Goal: Information Seeking & Learning: Learn about a topic

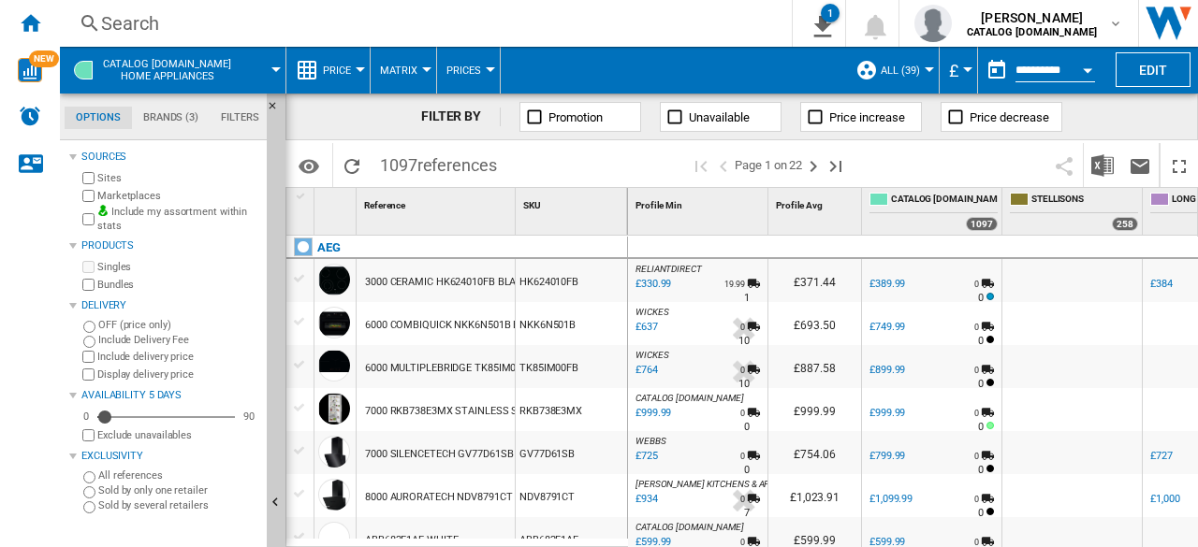
click at [152, 29] on div "Search" at bounding box center [422, 23] width 642 height 26
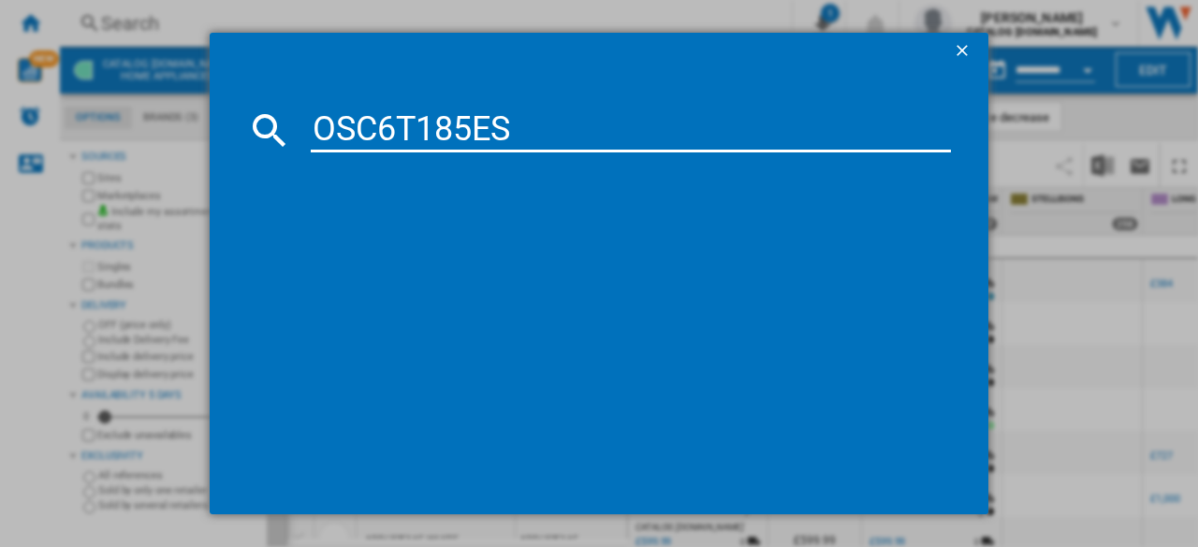
type input "OSC6T185ES"
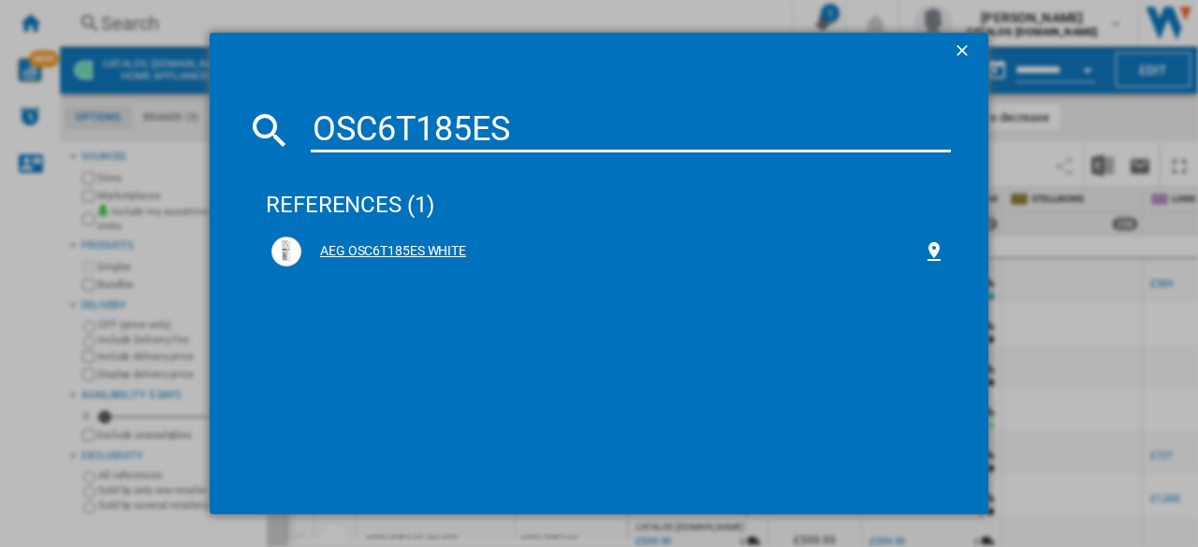
click at [434, 240] on div "AEG OSC6T185ES WHITE" at bounding box center [608, 252] width 674 height 30
click at [397, 257] on div "AEG OSC6T185ES WHITE" at bounding box center [611, 251] width 621 height 19
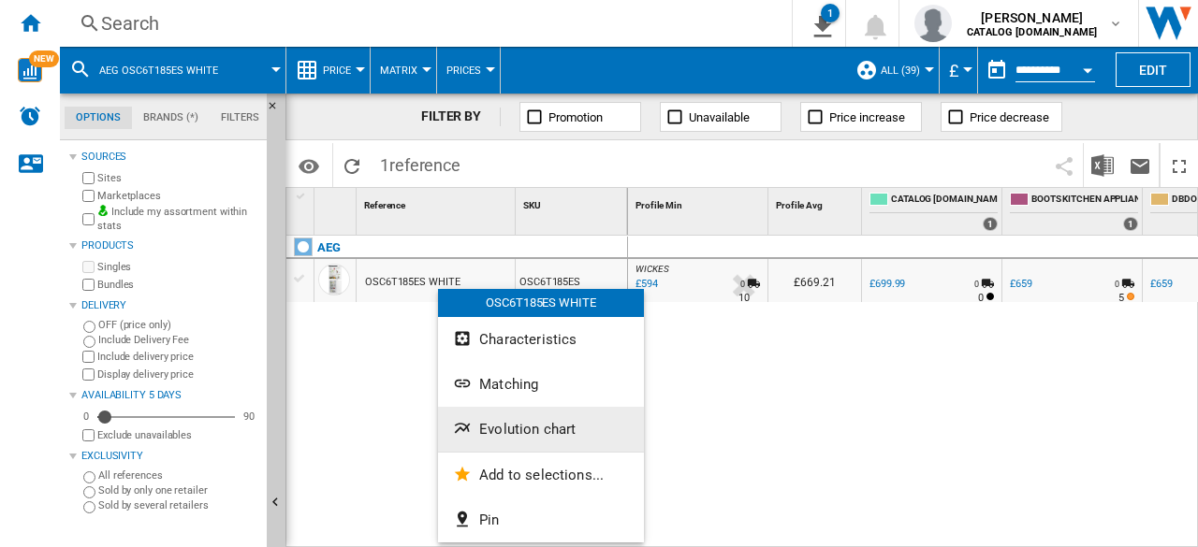
click at [522, 434] on span "Evolution chart" at bounding box center [527, 429] width 96 height 17
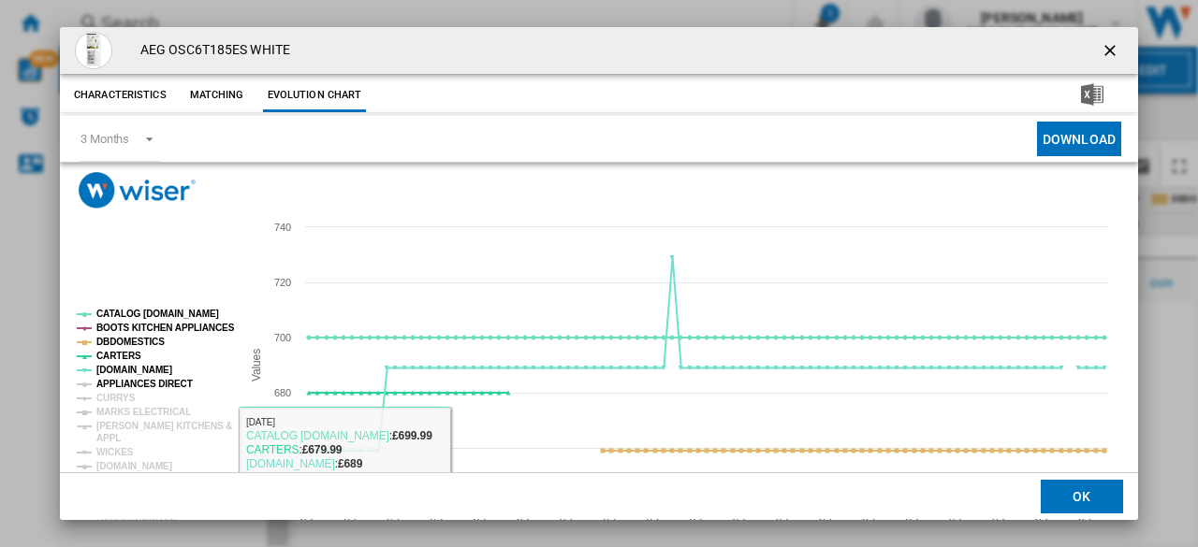
click at [123, 385] on tspan "APPLIANCES DIRECT" at bounding box center [144, 384] width 96 height 10
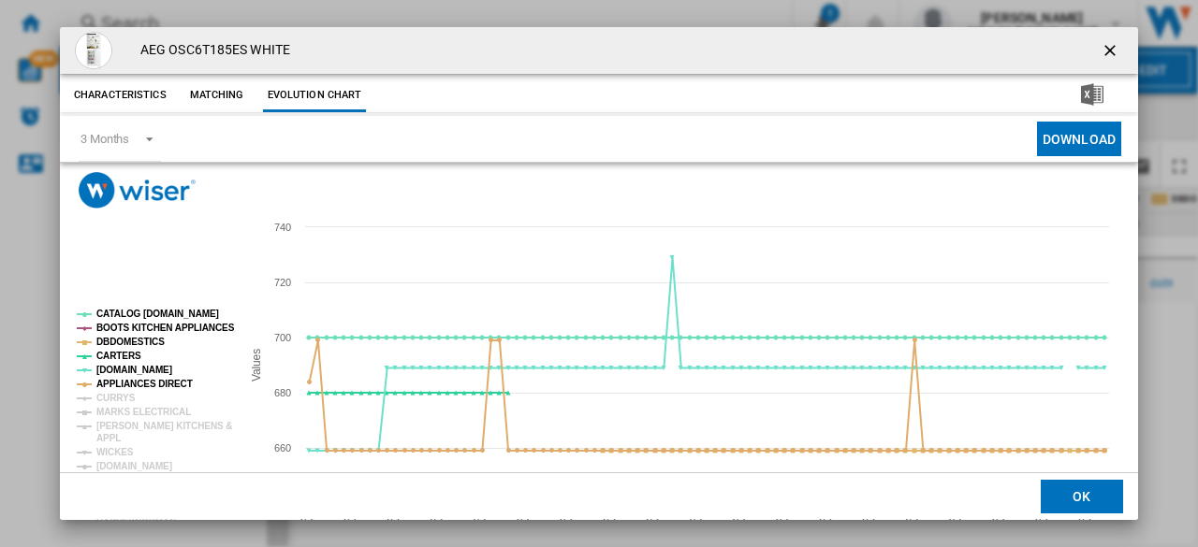
click at [116, 394] on tspan "CURRYS" at bounding box center [115, 398] width 39 height 10
click at [117, 411] on tspan "MARKS ELECTRICAL" at bounding box center [143, 412] width 94 height 10
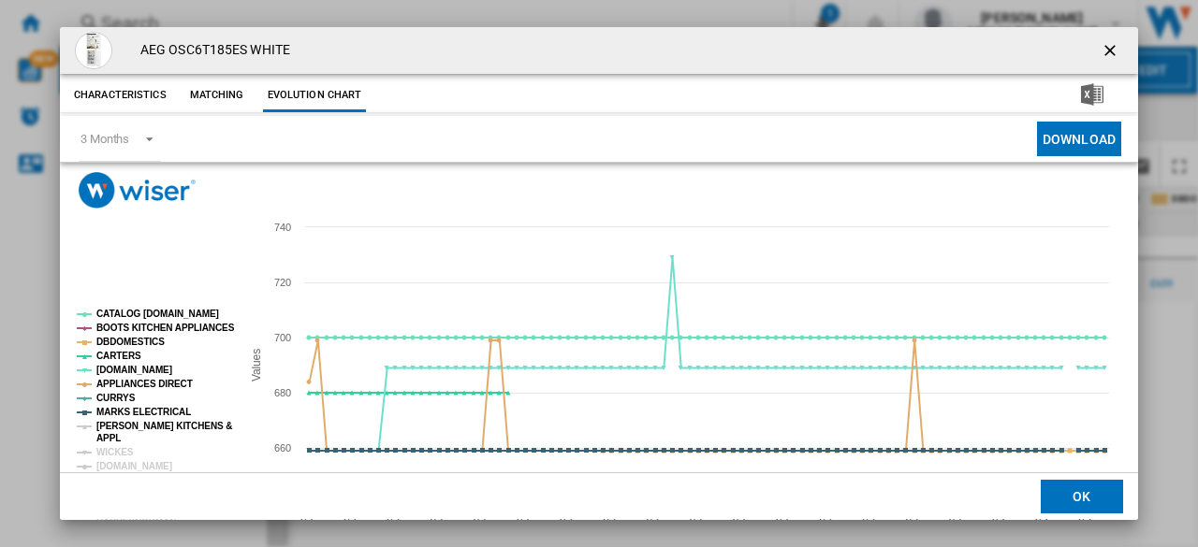
click at [110, 430] on tspan "[PERSON_NAME] KITCHENS &" at bounding box center [164, 426] width 136 height 10
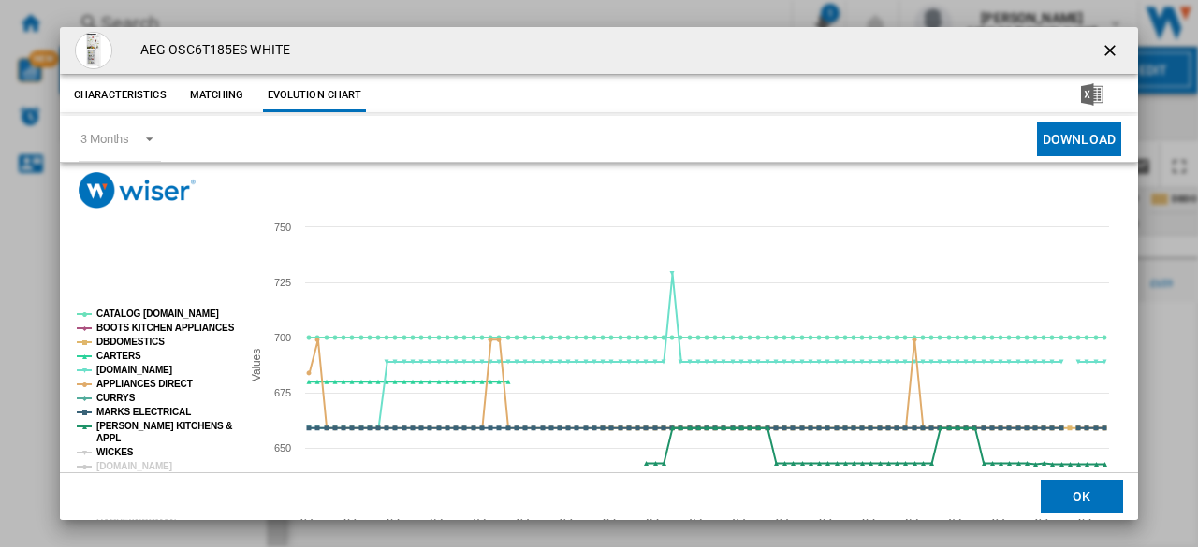
click at [109, 449] on tspan "WICKES" at bounding box center [114, 452] width 37 height 10
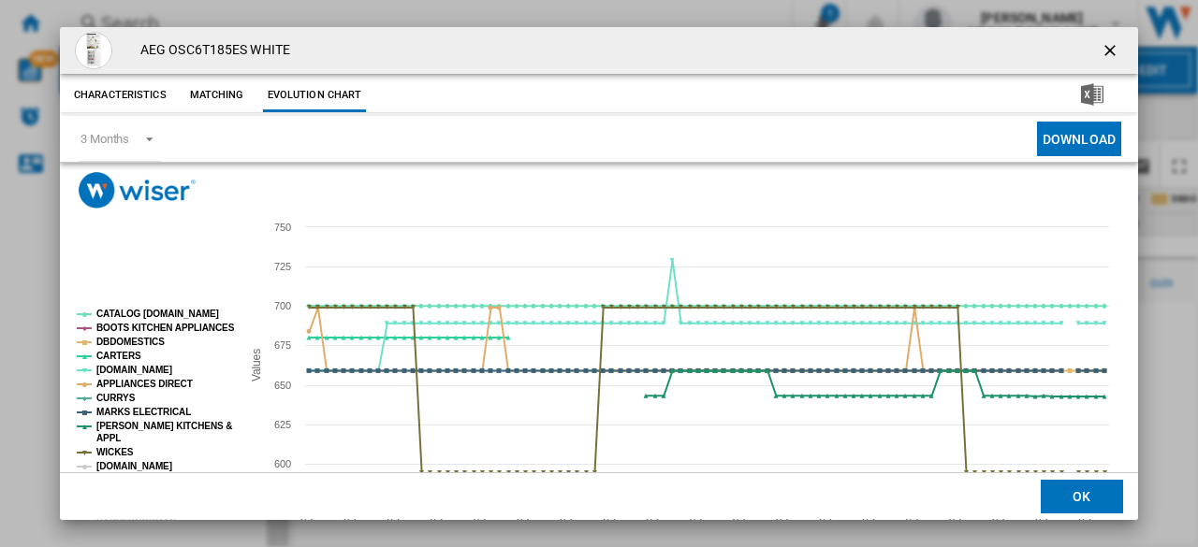
click at [116, 463] on tspan "[DOMAIN_NAME]" at bounding box center [134, 466] width 76 height 10
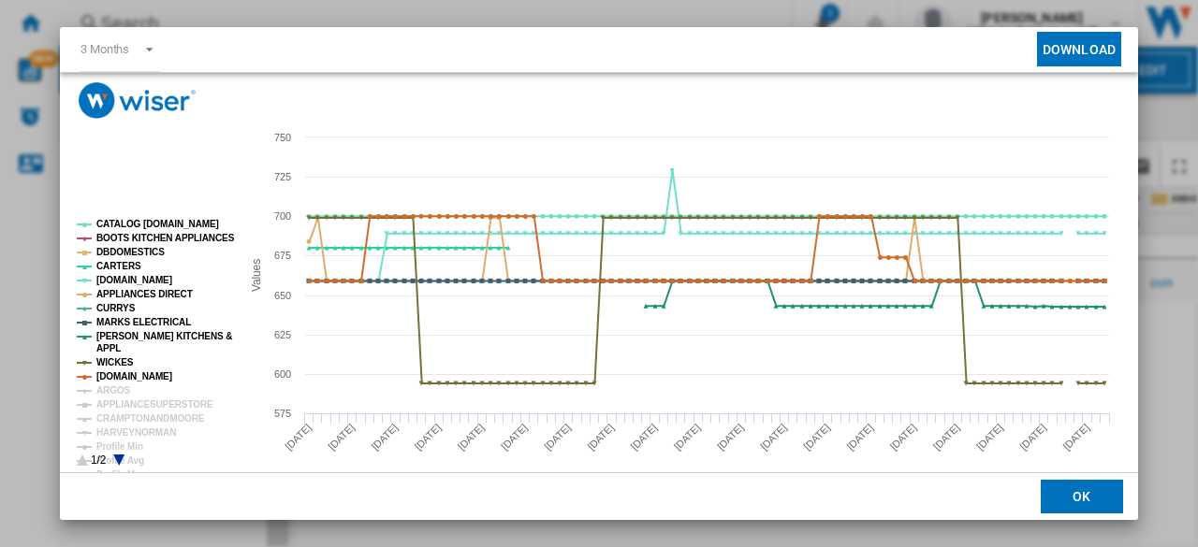
scroll to position [109, 0]
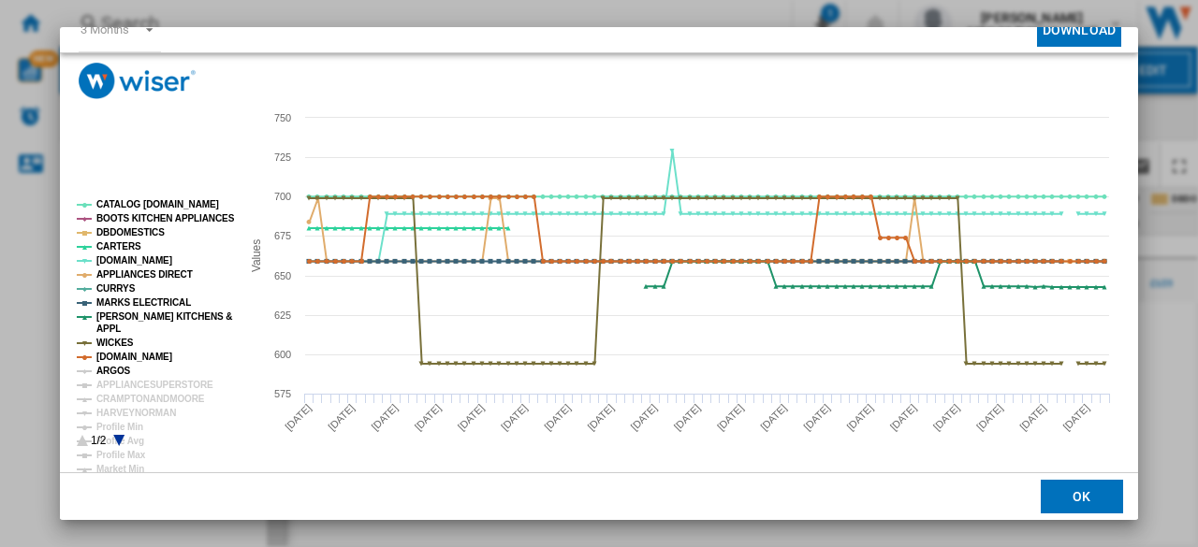
click at [109, 370] on tspan "ARGOS" at bounding box center [113, 371] width 35 height 10
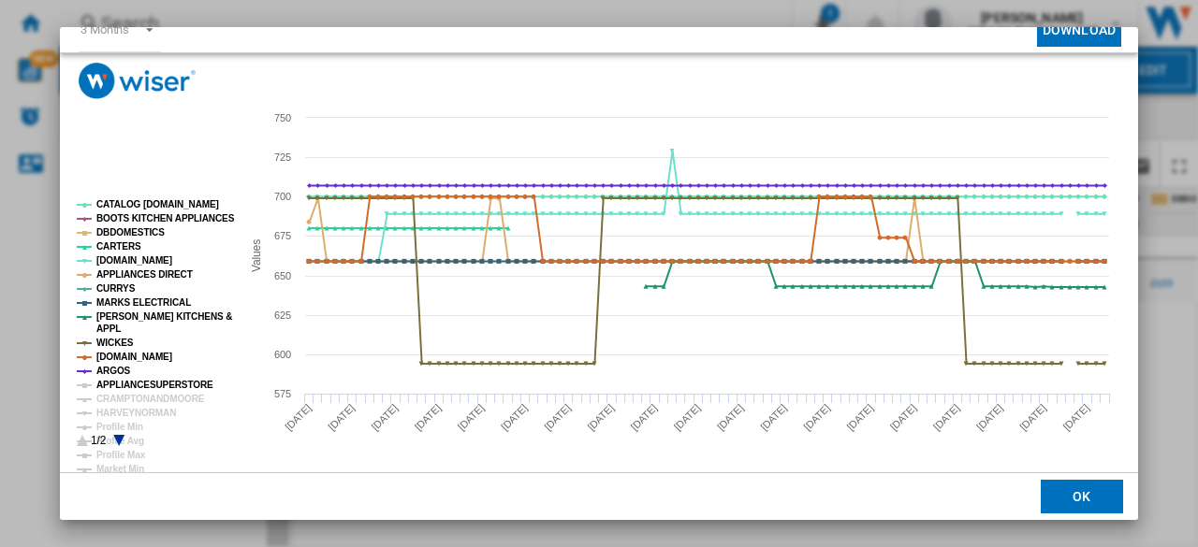
click at [109, 385] on tspan "APPLIANCESUPERSTORE" at bounding box center [154, 385] width 117 height 10
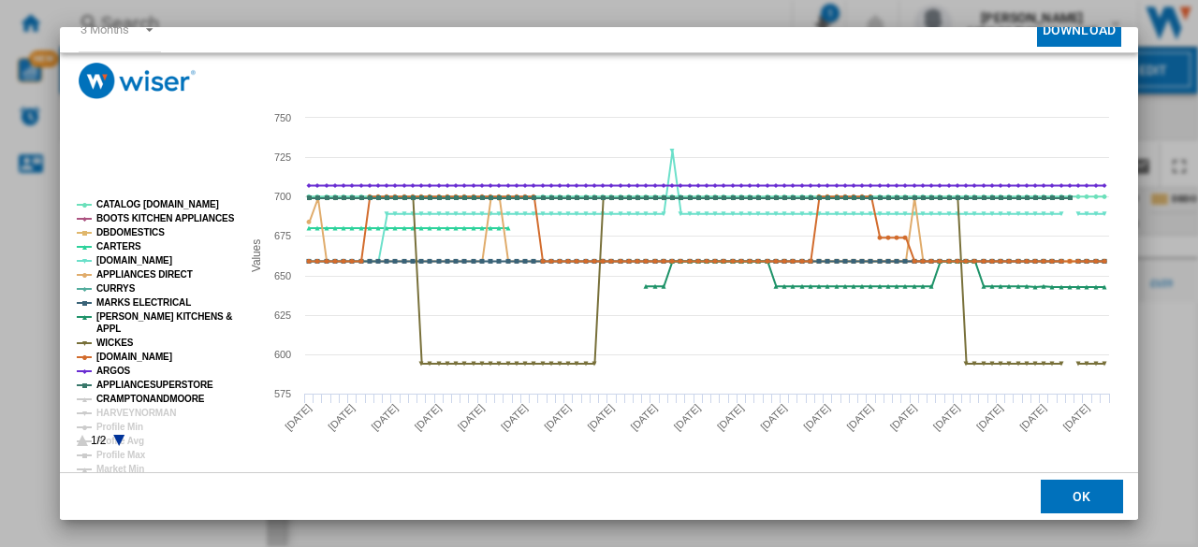
click at [109, 398] on tspan "CRAMPTONANDMOORE" at bounding box center [150, 399] width 109 height 10
click at [109, 409] on tspan "HARVEYNORMAN" at bounding box center [136, 413] width 80 height 10
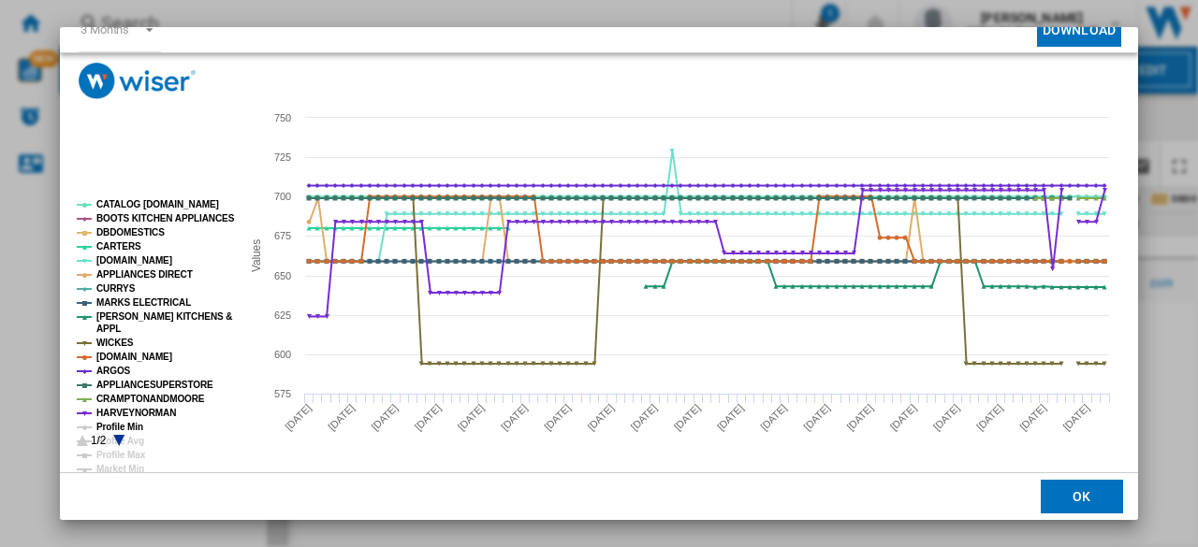
click at [110, 426] on tspan "Profile Min" at bounding box center [119, 427] width 47 height 10
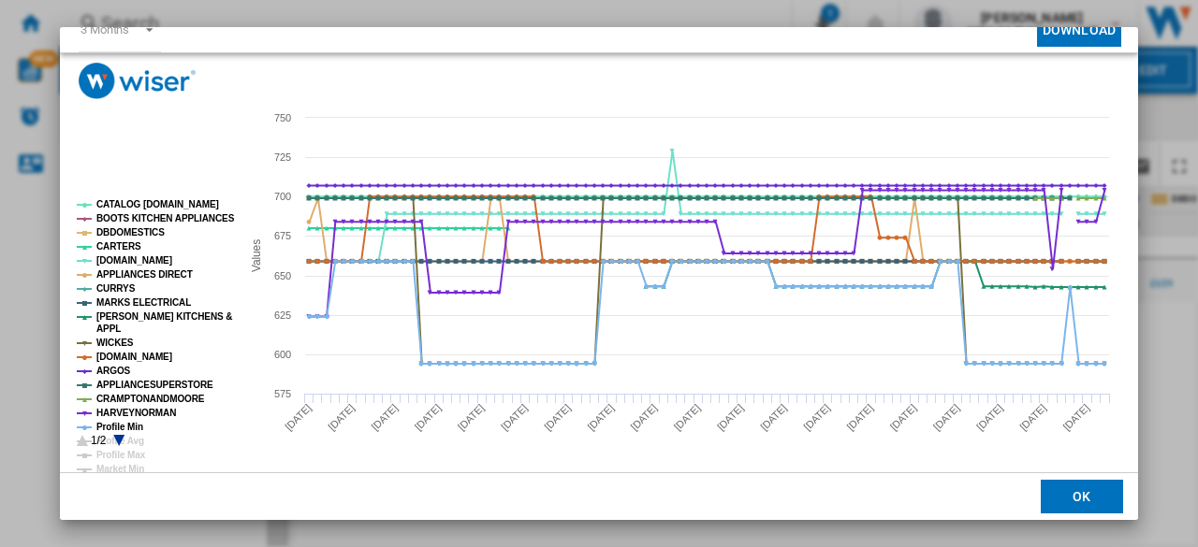
drag, startPoint x: 1144, startPoint y: 215, endPoint x: 1148, endPoint y: 22, distance: 192.8
click at [1148, 22] on div "AEG OSC6T185ES WHITE Characteristics Matching Evolution chart price £699.99 del…" at bounding box center [599, 273] width 1198 height 547
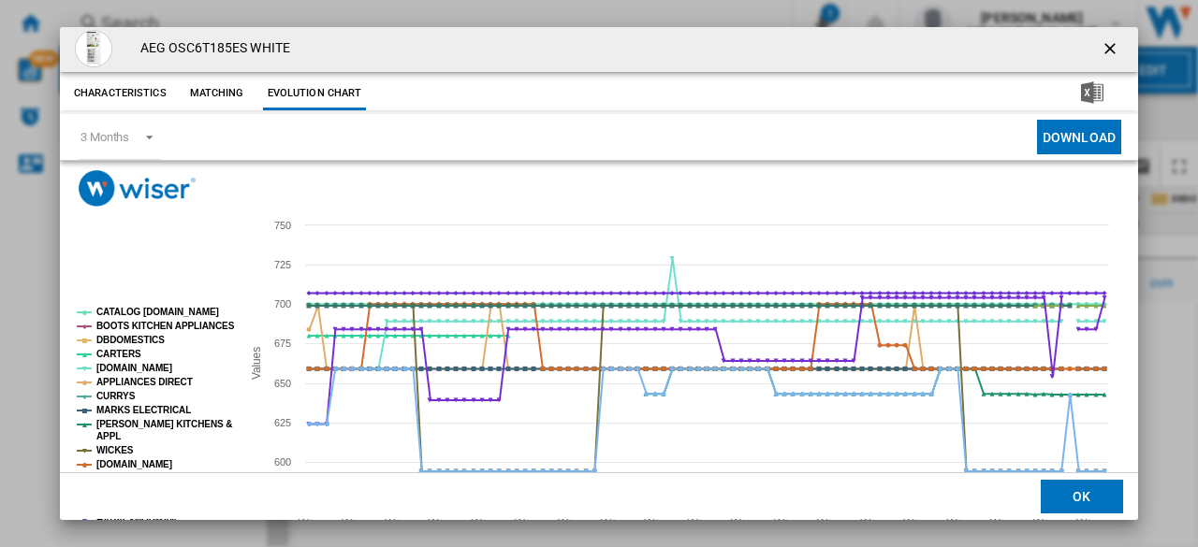
click at [1104, 43] on ng-md-icon "getI18NText('BUTTONS.CLOSE_DIALOG')" at bounding box center [1111, 50] width 22 height 22
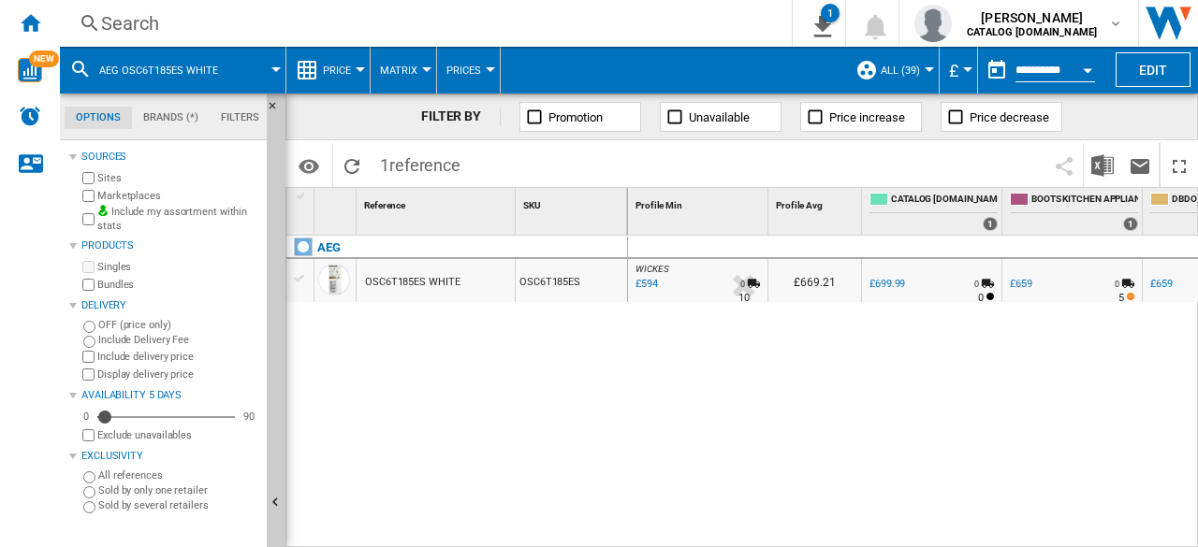
click at [655, 280] on div "£594" at bounding box center [644, 284] width 25 height 19
